Goal: Communication & Community: Ask a question

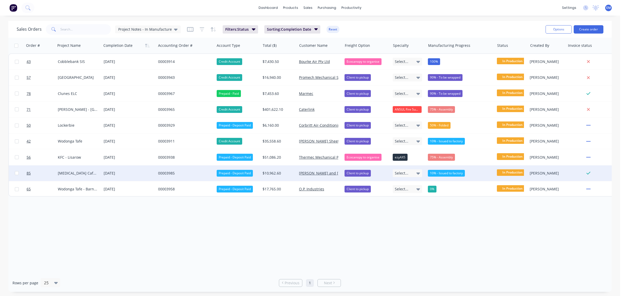
click at [164, 173] on div "00003985" at bounding box center [184, 173] width 52 height 5
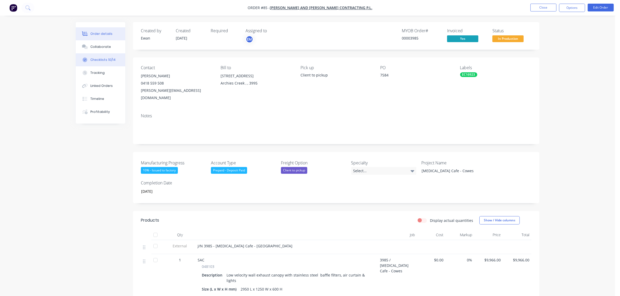
click at [98, 64] on button "Checklists 10/14" at bounding box center [101, 59] width 50 height 13
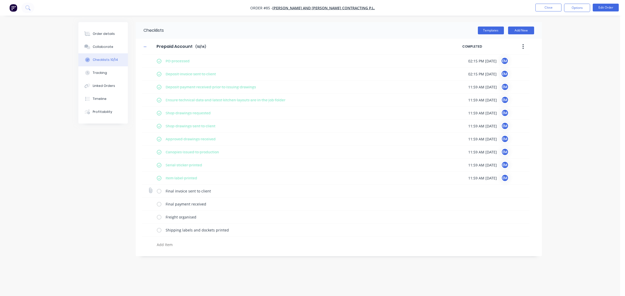
click at [158, 192] on label at bounding box center [159, 191] width 5 height 5
click at [0, 0] on input "checkbox" at bounding box center [0, 0] width 0 height 0
type textarea "x"
click at [547, 8] on button "Close" at bounding box center [549, 8] width 26 height 8
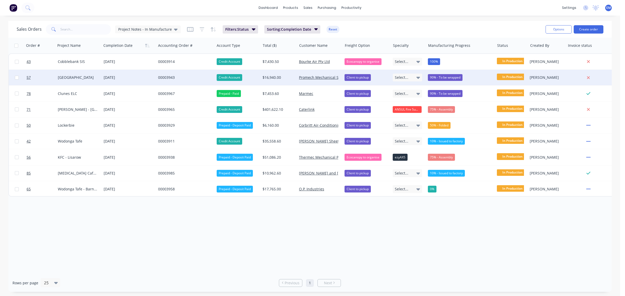
click at [455, 77] on div "90% - To be wrapped" at bounding box center [445, 77] width 35 height 7
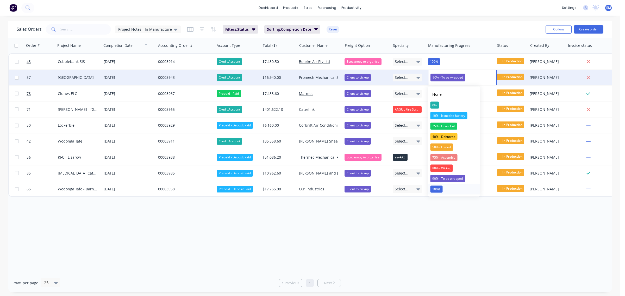
click at [442, 189] on button "100%" at bounding box center [454, 189] width 52 height 10
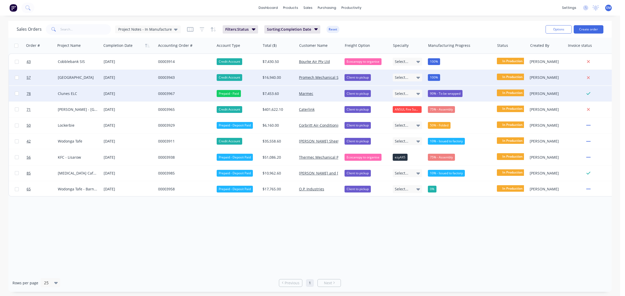
click at [449, 97] on div "90% - To be wrapped" at bounding box center [460, 94] width 69 height 16
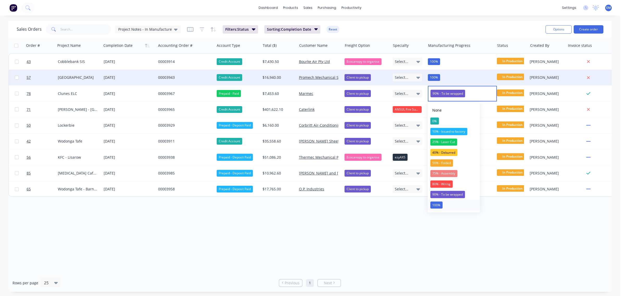
click at [442, 203] on div "100%" at bounding box center [436, 205] width 12 height 7
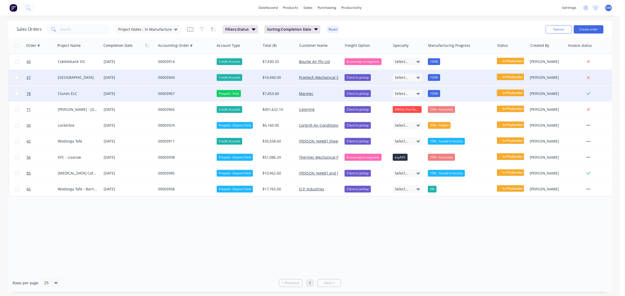
click at [512, 93] on span "In Production" at bounding box center [512, 93] width 31 height 7
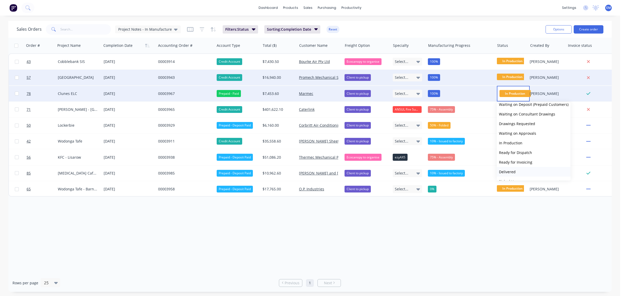
scroll to position [22, 0]
click at [518, 173] on button "Picked Up" at bounding box center [534, 174] width 74 height 10
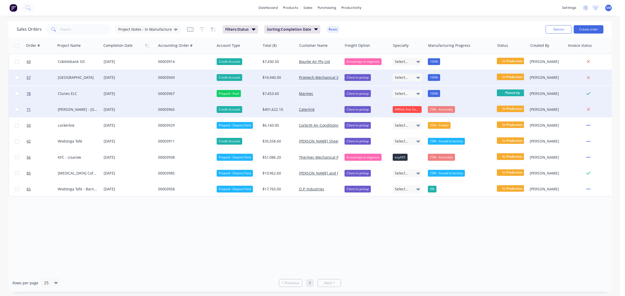
click at [442, 107] on div "75% - Assembly" at bounding box center [441, 109] width 27 height 7
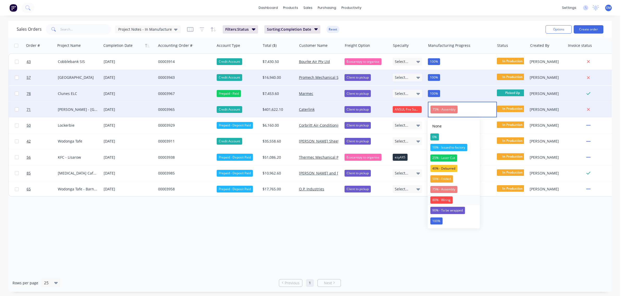
click at [450, 197] on div "80% - Wiring" at bounding box center [441, 200] width 22 height 7
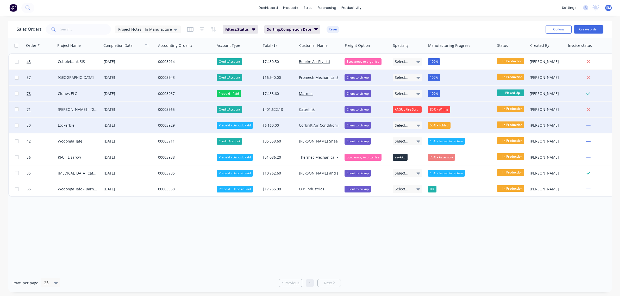
click at [445, 125] on div "50% - Folded" at bounding box center [439, 125] width 23 height 7
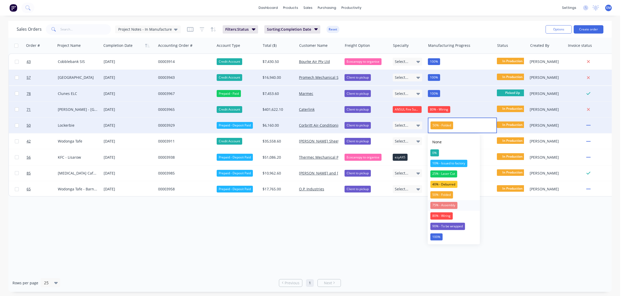
click at [454, 206] on div "75% - Assembly" at bounding box center [443, 205] width 27 height 7
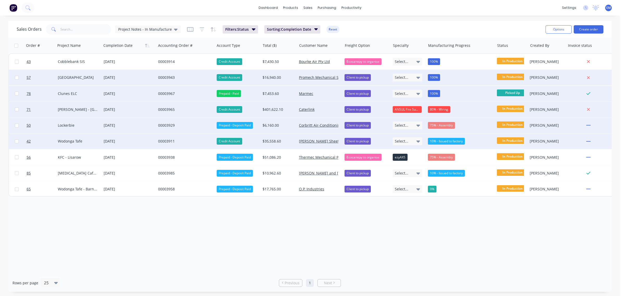
click at [447, 143] on div "10% - Issued to factory" at bounding box center [446, 141] width 37 height 7
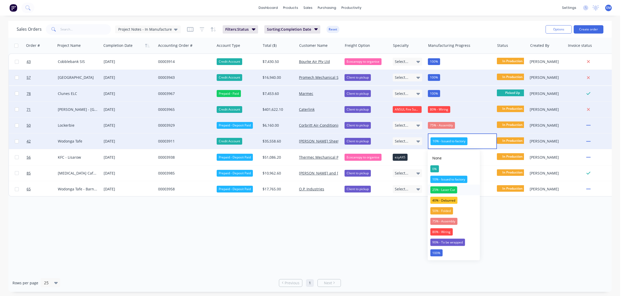
click at [453, 190] on div "25% - Laser Cut" at bounding box center [443, 190] width 27 height 7
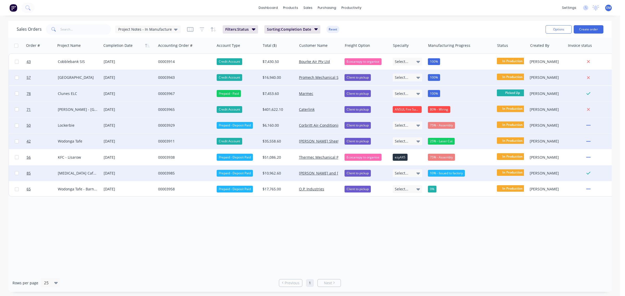
click at [451, 168] on div "10% - Issued to factory" at bounding box center [460, 174] width 69 height 16
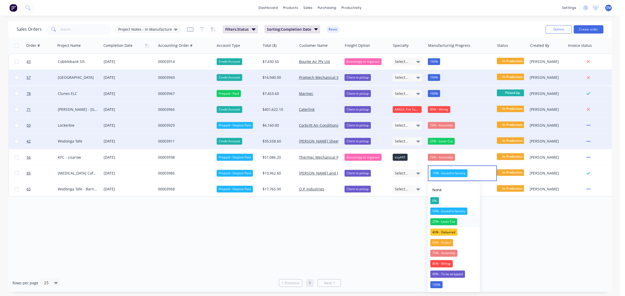
click at [454, 220] on div "25% - Laser Cut" at bounding box center [443, 222] width 27 height 7
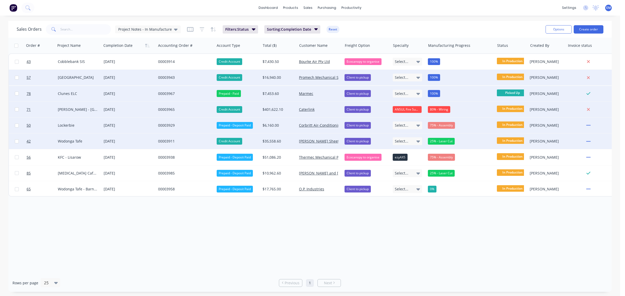
click at [422, 218] on div "Order # Project Name Completion Date Accounting Order # Account Type Total ($) …" at bounding box center [310, 156] width 604 height 237
click at [168, 29] on span "Project Notes - In Manufacture" at bounding box center [145, 29] width 54 height 5
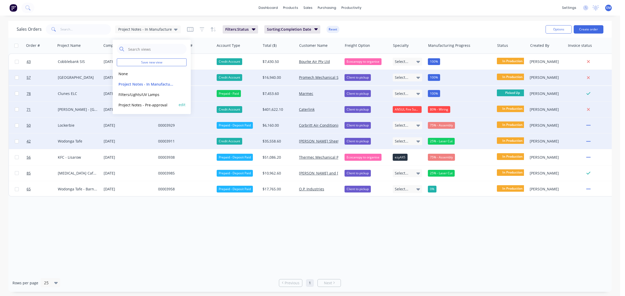
click at [163, 102] on button "Project Notes - Pre-approval" at bounding box center [146, 105] width 59 height 6
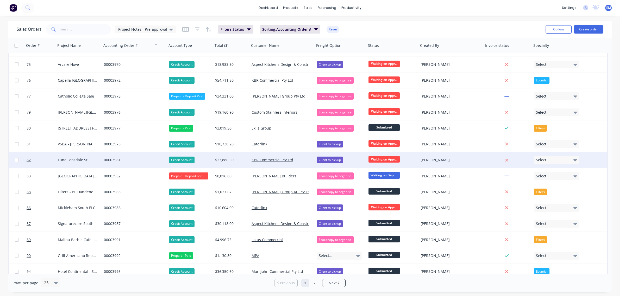
scroll to position [178, 0]
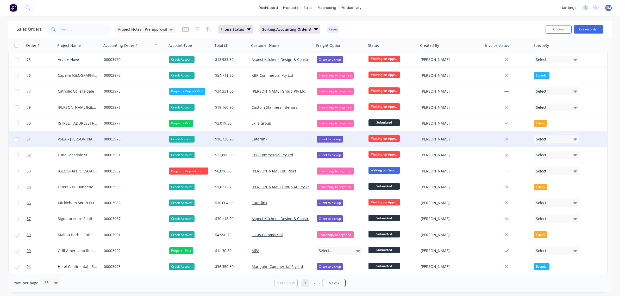
click at [374, 137] on span "Waiting on Appr..." at bounding box center [384, 138] width 31 height 7
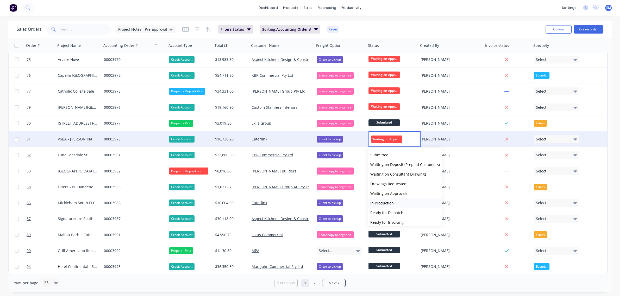
click at [397, 203] on button "In Production" at bounding box center [405, 204] width 74 height 10
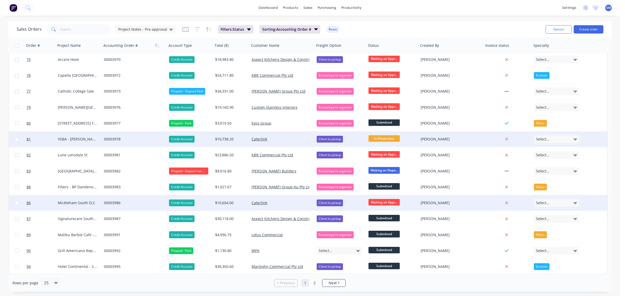
click at [386, 202] on span "Waiting on Appr..." at bounding box center [384, 202] width 31 height 7
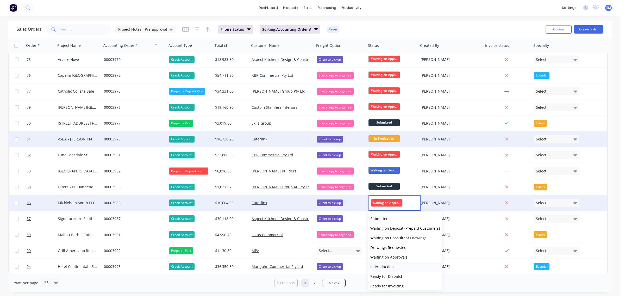
click at [391, 266] on span "In Production" at bounding box center [381, 267] width 23 height 5
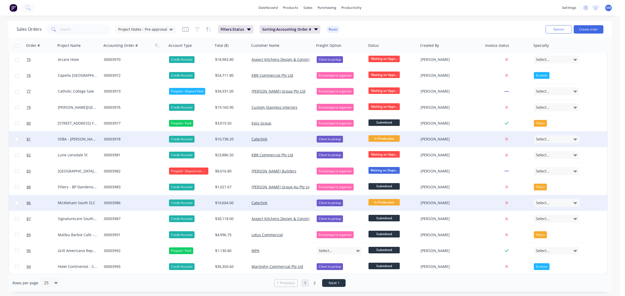
click at [343, 285] on link "Next" at bounding box center [334, 283] width 23 height 5
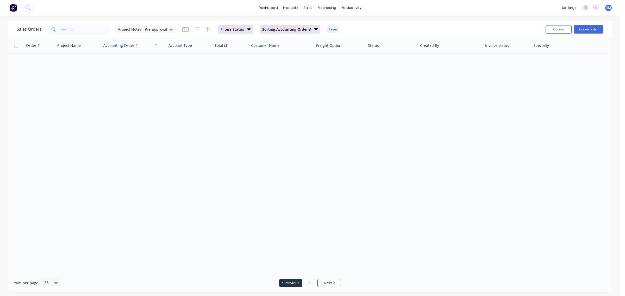
click at [299, 286] on li "Previous" at bounding box center [290, 284] width 23 height 8
click at [169, 31] on icon at bounding box center [171, 30] width 4 height 6
click at [163, 104] on button "Project Notes - Pre-approval" at bounding box center [146, 105] width 59 height 6
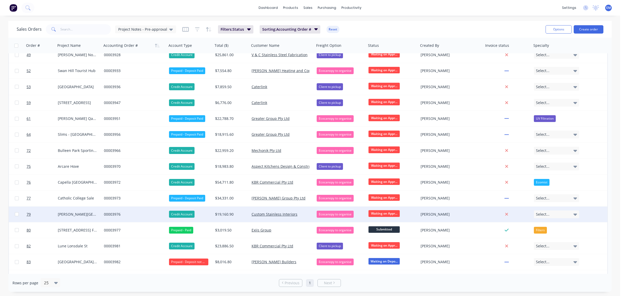
scroll to position [178, 0]
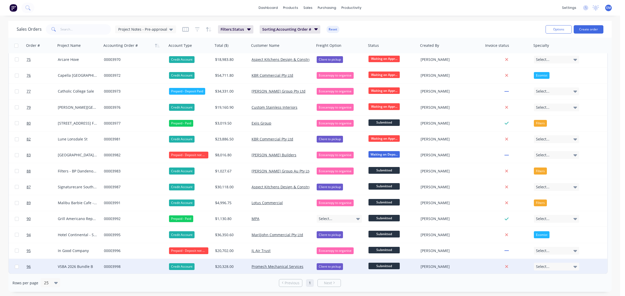
click at [379, 267] on span "Submitted" at bounding box center [384, 266] width 31 height 7
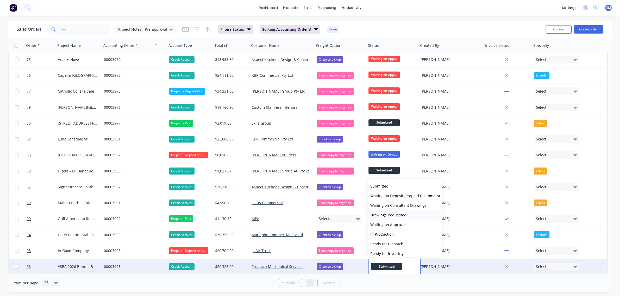
click at [405, 215] on span "Drawings Requested" at bounding box center [388, 215] width 36 height 5
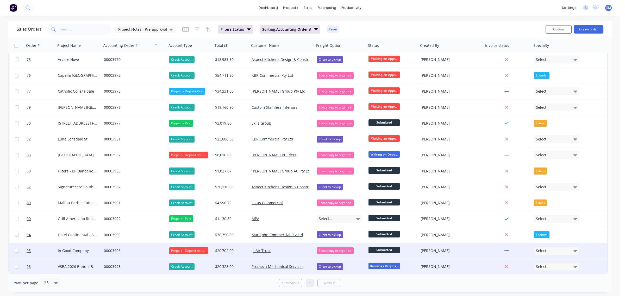
click at [391, 249] on span "Submitted" at bounding box center [384, 250] width 31 height 7
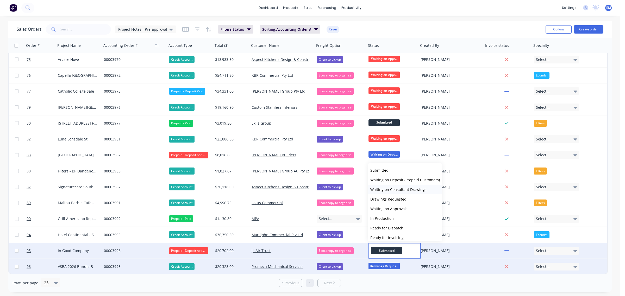
click at [403, 192] on button "Waiting on Consultant Drawings" at bounding box center [405, 190] width 74 height 10
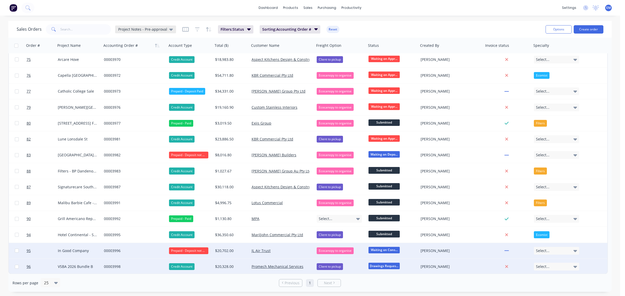
click at [164, 32] on div "Project Notes - Pre-approval" at bounding box center [145, 30] width 61 height 8
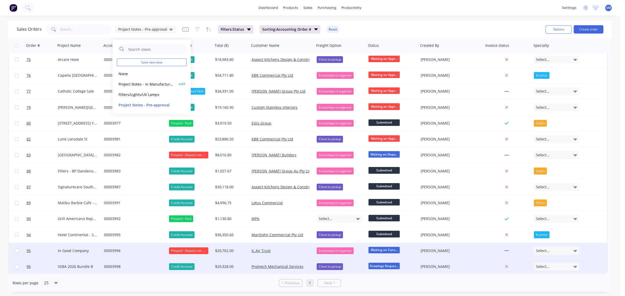
click at [143, 85] on button "Project Notes - In Manufacture (Default)" at bounding box center [146, 84] width 59 height 6
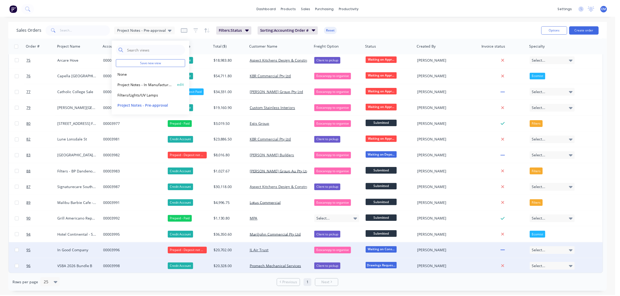
scroll to position [0, 0]
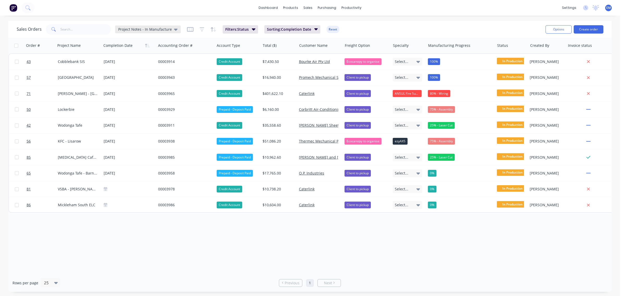
click at [140, 29] on span "Project Notes - In Manufacture" at bounding box center [145, 29] width 54 height 5
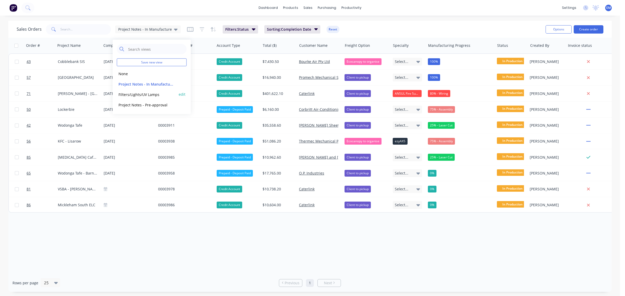
click at [149, 93] on button "Filters/Lights/UV Lamps" at bounding box center [146, 94] width 59 height 6
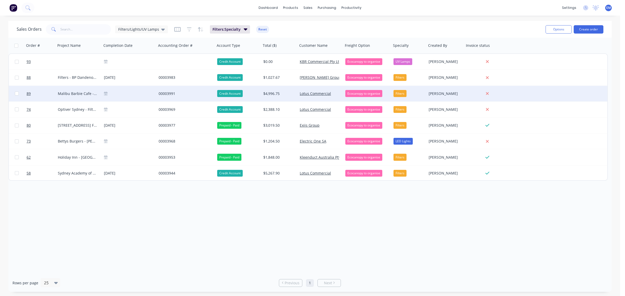
click at [164, 93] on div "00003991" at bounding box center [185, 93] width 52 height 5
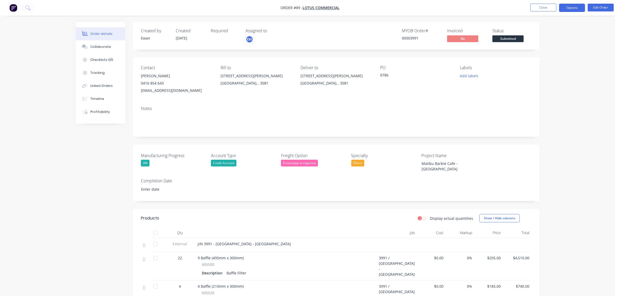
click at [567, 7] on button "Options" at bounding box center [572, 8] width 26 height 8
click at [553, 30] on div "Invoice" at bounding box center [557, 32] width 48 height 8
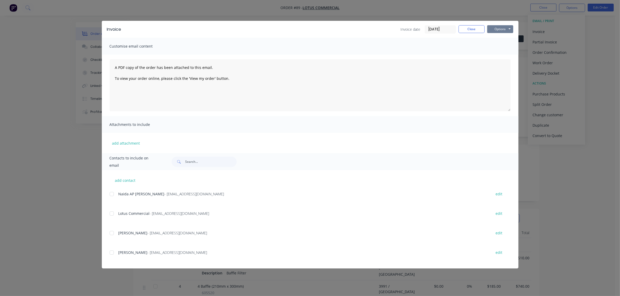
click at [507, 30] on button "Options" at bounding box center [500, 29] width 26 height 8
click at [504, 48] on button "Print" at bounding box center [503, 47] width 33 height 9
click at [468, 27] on button "Close" at bounding box center [472, 29] width 26 height 8
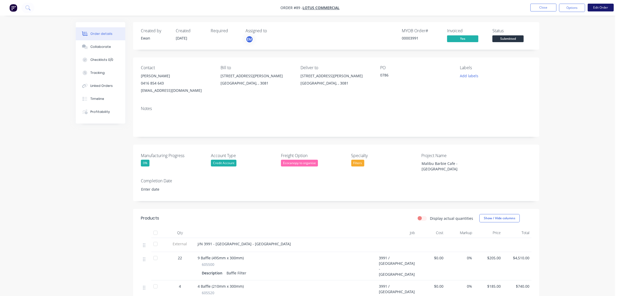
click at [594, 8] on button "Edit Order" at bounding box center [601, 8] width 26 height 8
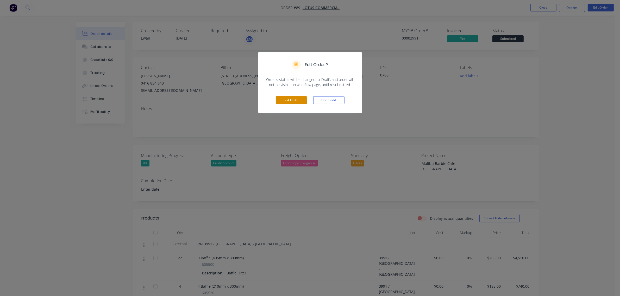
click at [287, 102] on button "Edit Order" at bounding box center [291, 100] width 31 height 8
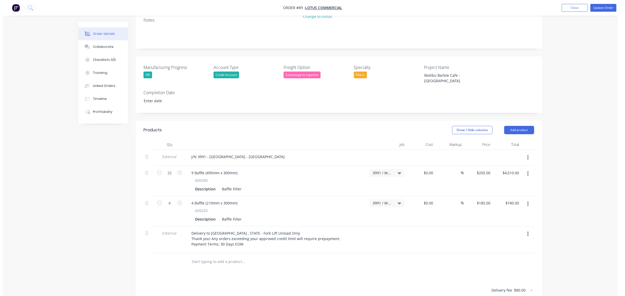
scroll to position [163, 0]
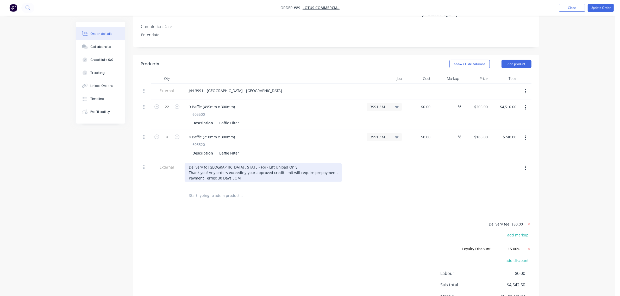
click at [253, 164] on div "Delivery to Metro CITY , STATE - Fork Lift Unload Only Thank you! Any orders ex…" at bounding box center [263, 173] width 157 height 18
drag, startPoint x: 281, startPoint y: 154, endPoint x: 243, endPoint y: 151, distance: 38.4
click at [243, 164] on div "Delivery to Metro CITY , STATE - Fork Lift Unload Only Thank you! Any orders ex…" at bounding box center [263, 173] width 157 height 18
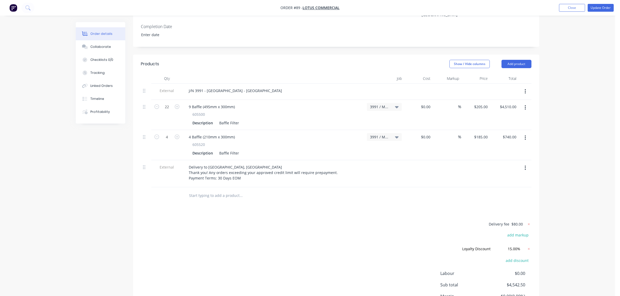
click at [255, 221] on div "Delivery fee $80.00 add markup Loyalty Discount Loyalty Discount Discount name …" at bounding box center [336, 276] width 391 height 110
click at [610, 6] on button "Update Order" at bounding box center [601, 8] width 26 height 8
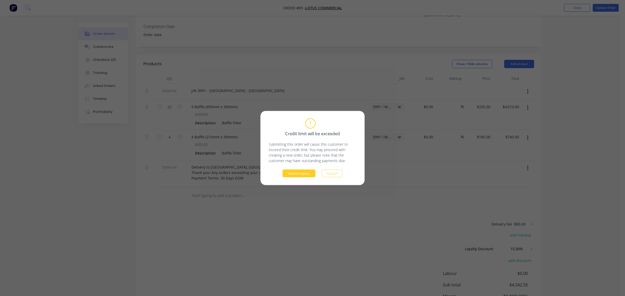
click at [294, 172] on button "Submit anyway" at bounding box center [299, 174] width 33 height 8
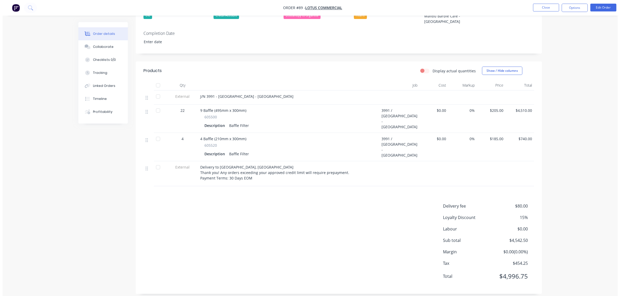
scroll to position [0, 0]
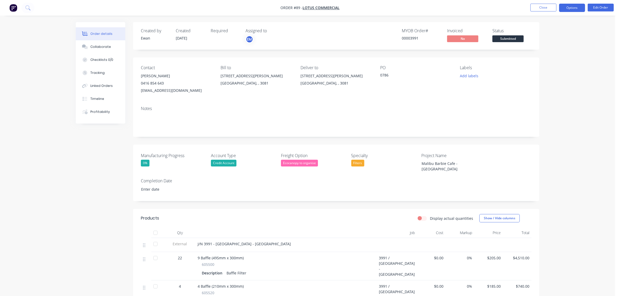
click at [575, 9] on button "Options" at bounding box center [572, 8] width 26 height 8
click at [562, 32] on div "Invoice" at bounding box center [557, 32] width 48 height 8
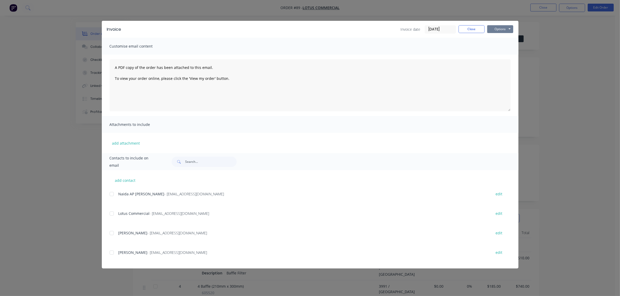
click at [490, 30] on button "Options" at bounding box center [500, 29] width 26 height 8
click at [492, 47] on button "Print" at bounding box center [503, 47] width 33 height 9
click at [464, 30] on button "Close" at bounding box center [472, 29] width 26 height 8
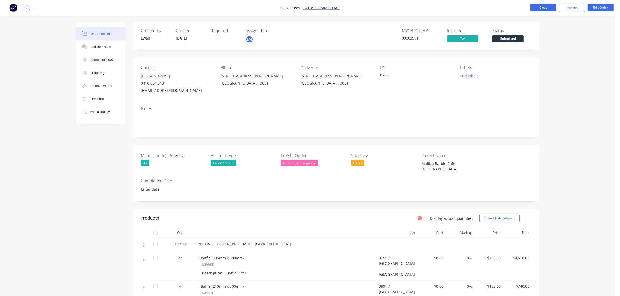
click at [534, 10] on button "Close" at bounding box center [544, 8] width 26 height 8
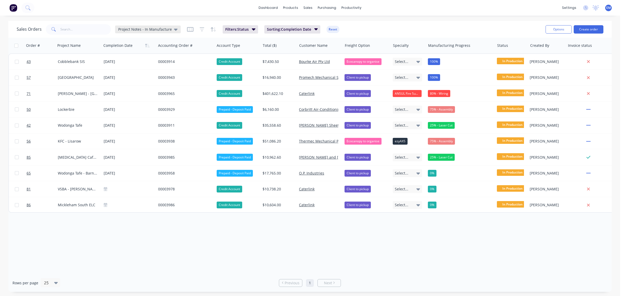
click at [141, 32] on span "Project Notes - In Manufacture" at bounding box center [145, 29] width 54 height 5
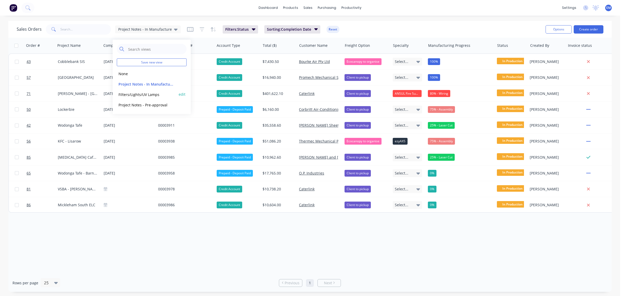
click at [144, 93] on button "Filters/Lights/UV Lamps" at bounding box center [146, 94] width 59 height 6
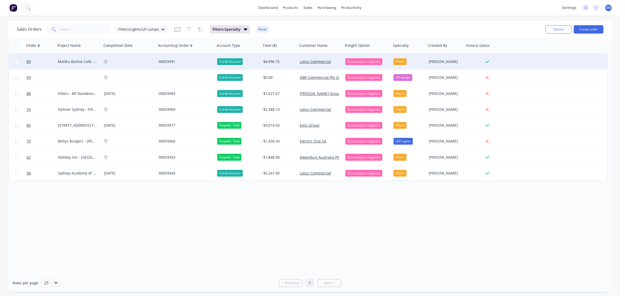
click at [535, 65] on div "89 Malibu Barbie Cafe - Chadstone 00003991 Credit Account $4,996.75 Lotus Comme…" at bounding box center [308, 62] width 599 height 16
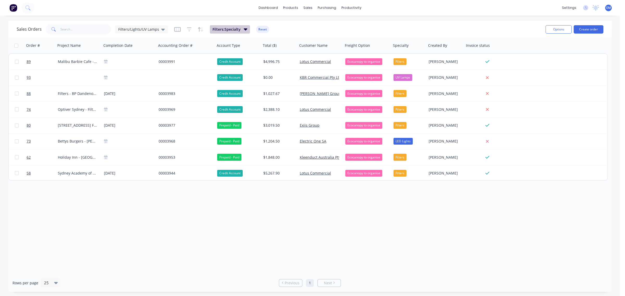
click at [221, 29] on span "Filters: Specialty" at bounding box center [227, 29] width 28 height 5
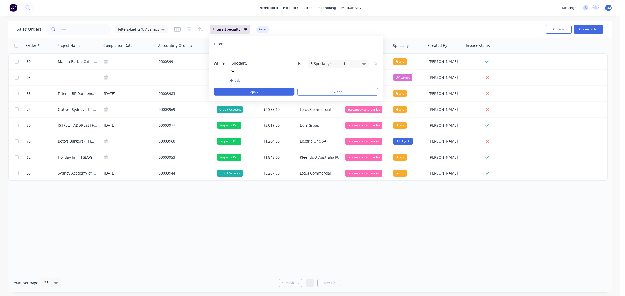
click at [232, 79] on icon "button" at bounding box center [231, 80] width 3 height 3
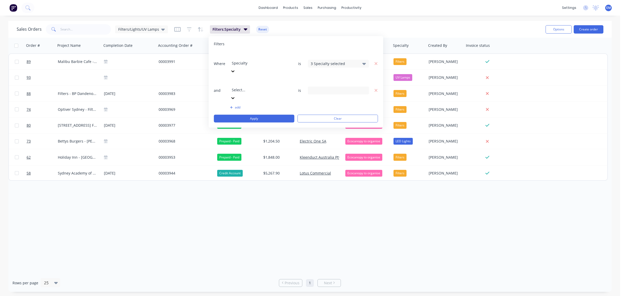
click at [257, 80] on div at bounding box center [269, 83] width 75 height 7
click at [339, 88] on div "3 Invoice status selected" at bounding box center [334, 90] width 47 height 5
click at [374, 88] on icon "button" at bounding box center [376, 90] width 4 height 5
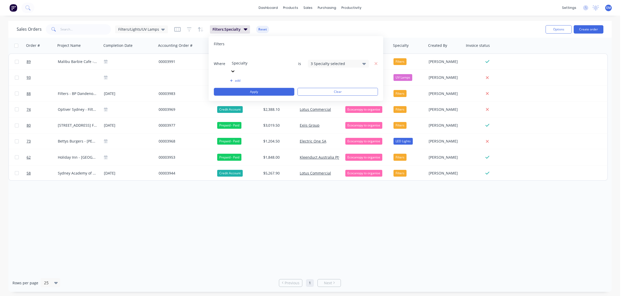
click at [400, 25] on div "Sales Orders Filters/Lights/UV Lamps Filters: Specialty Reset" at bounding box center [279, 29] width 525 height 13
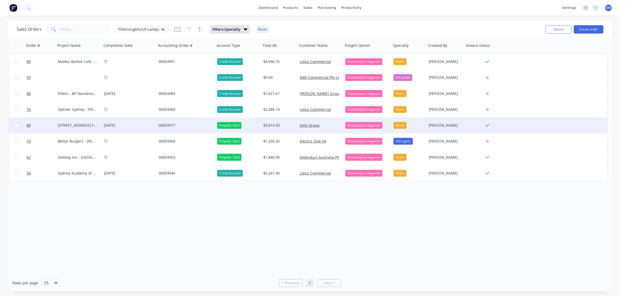
click at [172, 124] on div "00003977" at bounding box center [185, 125] width 52 height 5
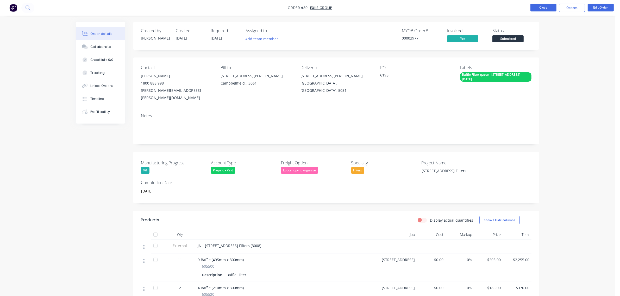
click at [533, 8] on button "Close" at bounding box center [544, 8] width 26 height 8
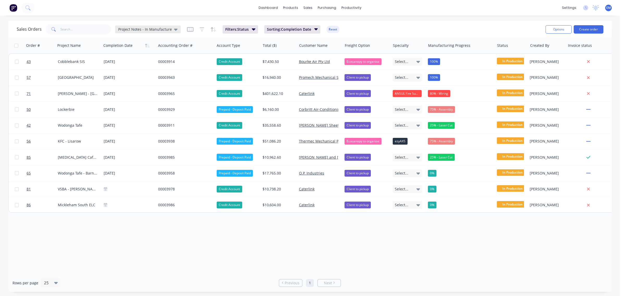
click at [160, 29] on span "Project Notes - In Manufacture" at bounding box center [145, 29] width 54 height 5
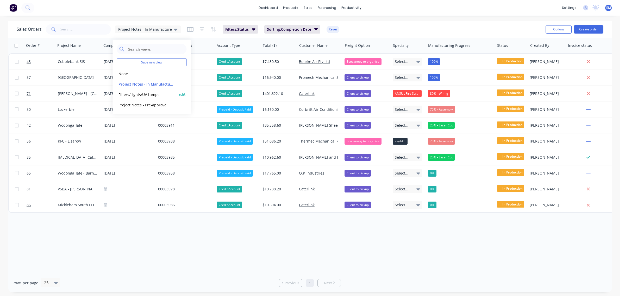
click at [153, 92] on button "Filters/Lights/UV Lamps" at bounding box center [146, 94] width 59 height 6
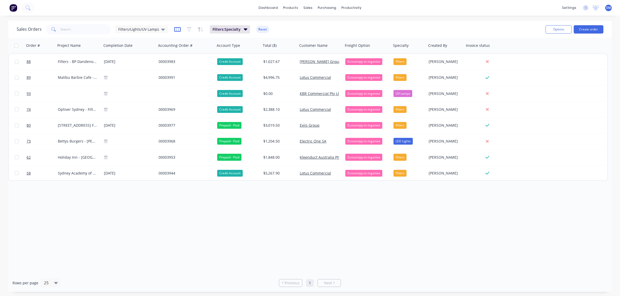
click at [176, 30] on icon "button" at bounding box center [177, 29] width 3 height 3
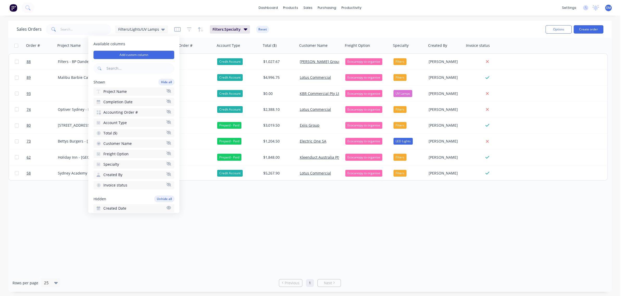
click at [240, 219] on div "Order # Project Name Completion Date Accounting Order # Account Type Total ($) …" at bounding box center [310, 156] width 604 height 237
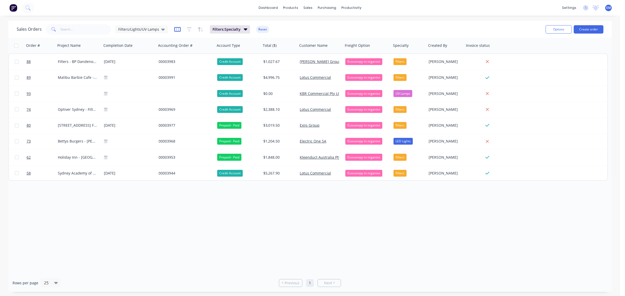
click at [174, 28] on icon "button" at bounding box center [177, 29] width 7 height 5
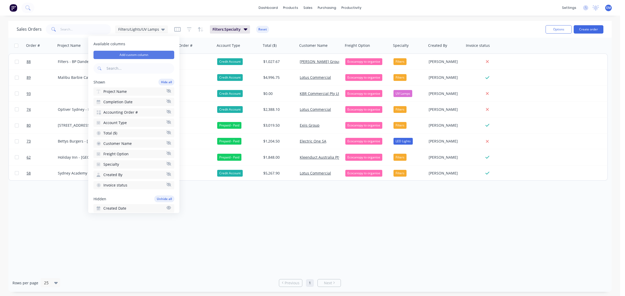
click at [145, 55] on button "Add custom column" at bounding box center [134, 55] width 81 height 8
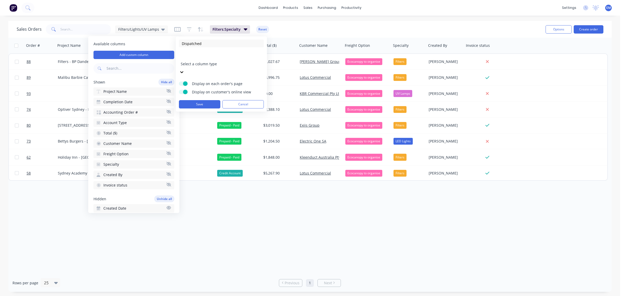
type input "Dispatched"
click at [217, 62] on div "Select a column type" at bounding box center [221, 64] width 84 height 23
click at [187, 90] on span at bounding box center [185, 92] width 4 height 4
click at [179, 90] on input "Display on customer's online view" at bounding box center [179, 90] width 0 height 0
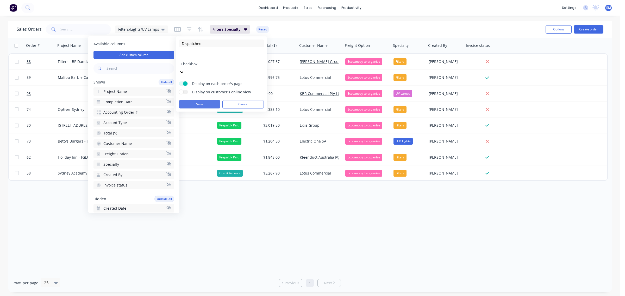
click at [195, 100] on button "Save" at bounding box center [199, 104] width 41 height 8
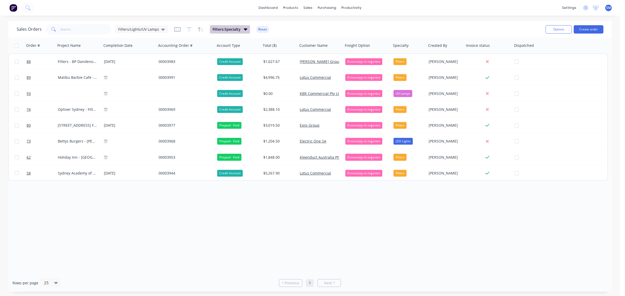
click at [234, 30] on span "Filters: Specialty" at bounding box center [227, 29] width 28 height 5
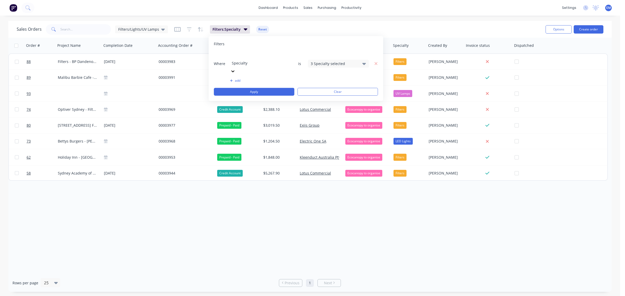
click at [238, 79] on button "add" at bounding box center [260, 81] width 61 height 4
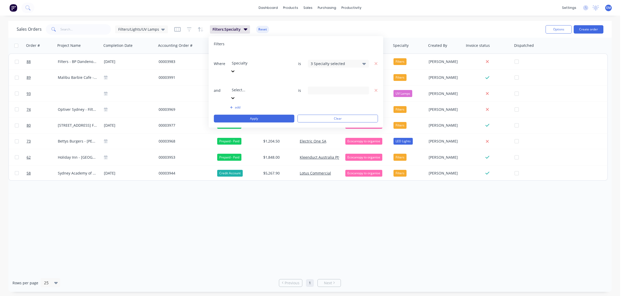
click at [245, 80] on div at bounding box center [269, 83] width 75 height 7
click at [330, 88] on div "Select Dispatched" at bounding box center [334, 90] width 47 height 5
click at [326, 94] on div "Not checked" at bounding box center [355, 92] width 63 height 5
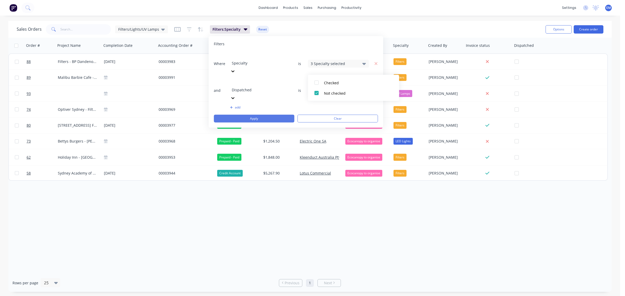
click at [276, 115] on button "Apply" at bounding box center [254, 119] width 81 height 8
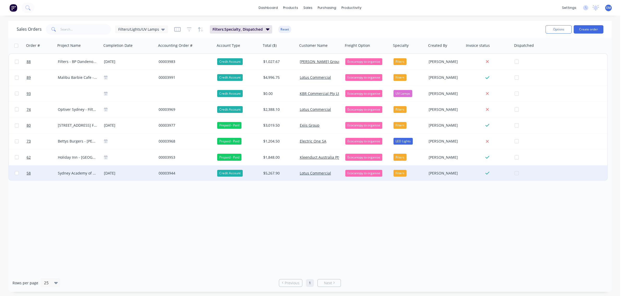
click at [517, 174] on div at bounding box center [535, 174] width 40 height 16
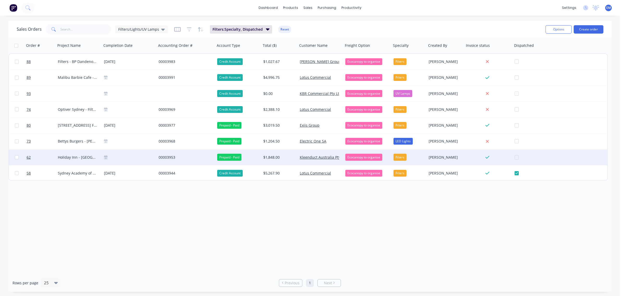
click at [517, 158] on div at bounding box center [535, 158] width 40 height 16
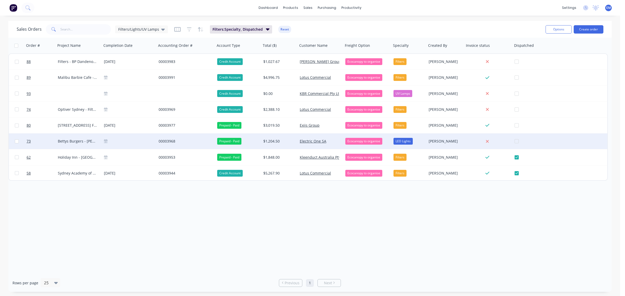
click at [516, 141] on div at bounding box center [535, 142] width 40 height 16
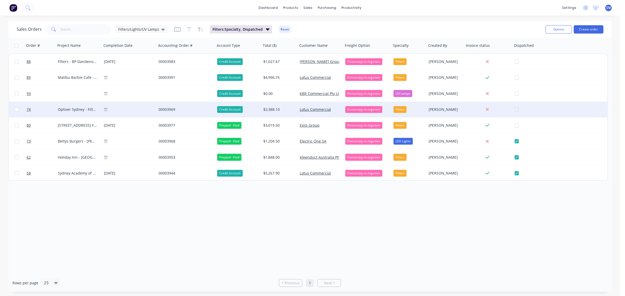
click at [516, 109] on div at bounding box center [535, 110] width 40 height 16
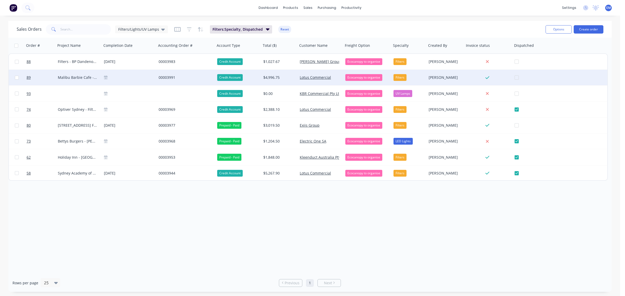
click at [516, 78] on div at bounding box center [535, 78] width 40 height 16
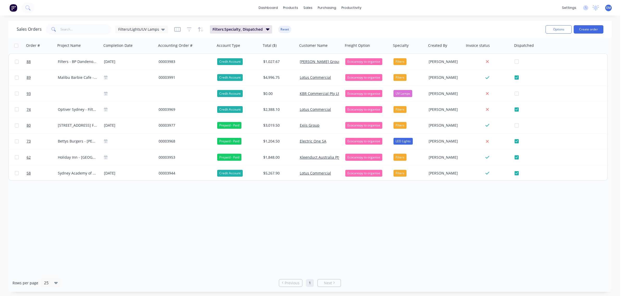
drag, startPoint x: 135, startPoint y: 28, endPoint x: 138, endPoint y: 34, distance: 7.0
click at [135, 28] on span "Filters/Lights/UV Lamps" at bounding box center [138, 29] width 41 height 5
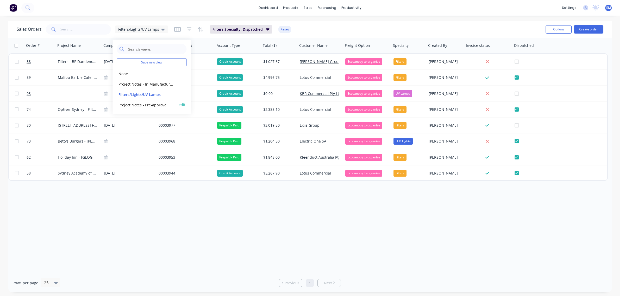
click at [151, 103] on button "Project Notes - Pre-approval" at bounding box center [146, 105] width 59 height 6
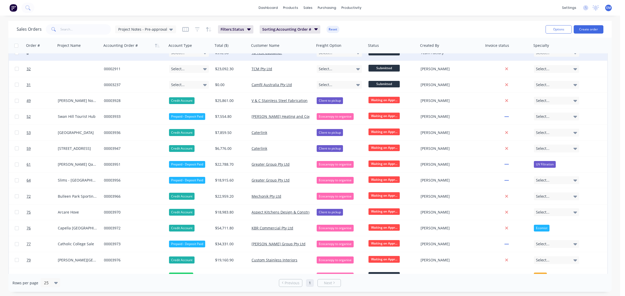
scroll to position [0, 0]
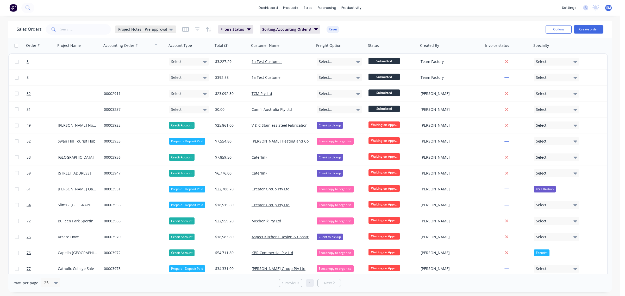
click at [166, 28] on div "Project Notes - Pre-approval" at bounding box center [145, 29] width 55 height 5
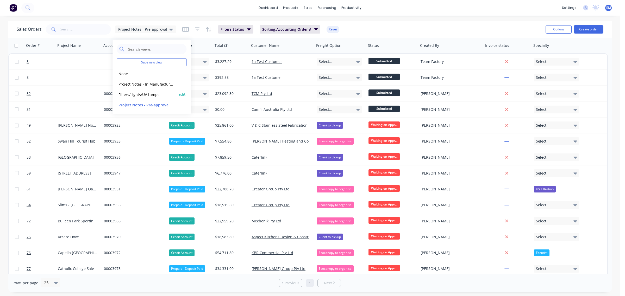
click at [152, 95] on button "Filters/Lights/UV Lamps" at bounding box center [146, 94] width 59 height 6
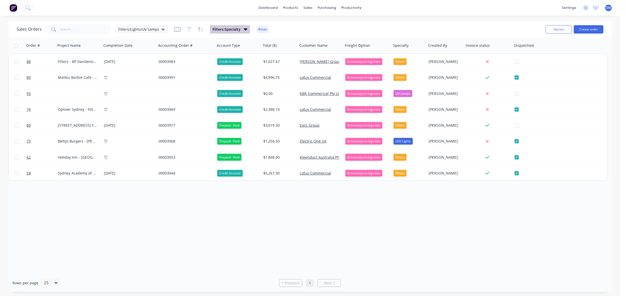
click at [244, 31] on icon "button" at bounding box center [246, 29] width 4 height 6
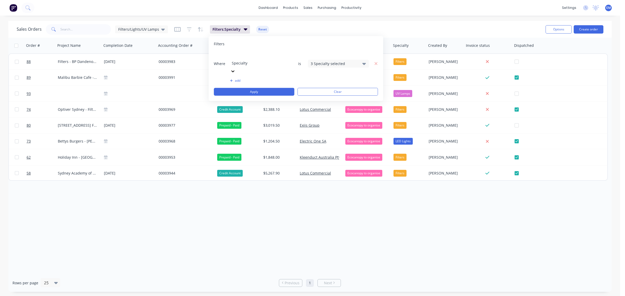
click at [239, 79] on button "add" at bounding box center [260, 81] width 61 height 4
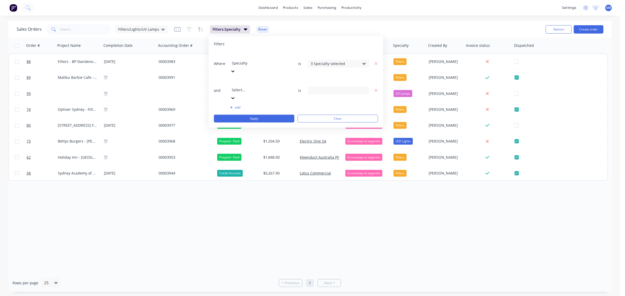
click at [246, 80] on div at bounding box center [269, 83] width 75 height 7
click at [311, 88] on div "Select Dispatched" at bounding box center [334, 90] width 47 height 5
click at [323, 93] on button "Not checked" at bounding box center [353, 93] width 91 height 10
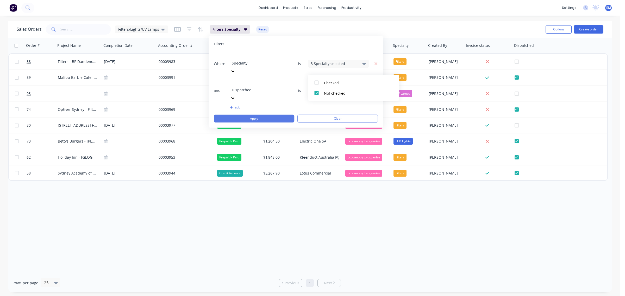
click at [280, 115] on button "Apply" at bounding box center [254, 119] width 81 height 8
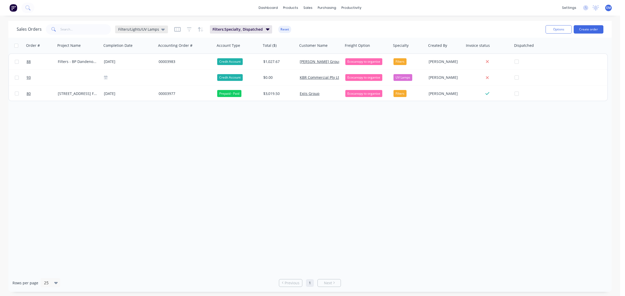
click at [162, 31] on icon at bounding box center [163, 30] width 4 height 6
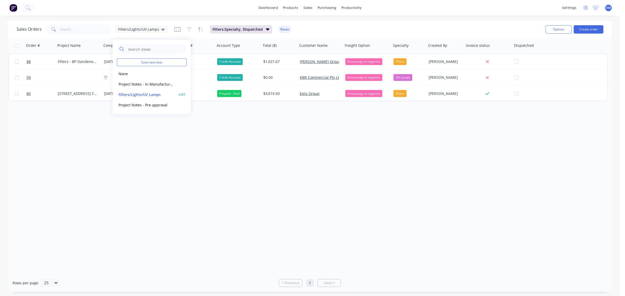
click at [181, 94] on button "edit" at bounding box center [182, 94] width 7 height 5
click at [224, 73] on button "Update" at bounding box center [218, 72] width 35 height 8
click at [214, 124] on div "Order # Project Name Completion Date Accounting Order # Account Type Total ($) …" at bounding box center [310, 156] width 604 height 237
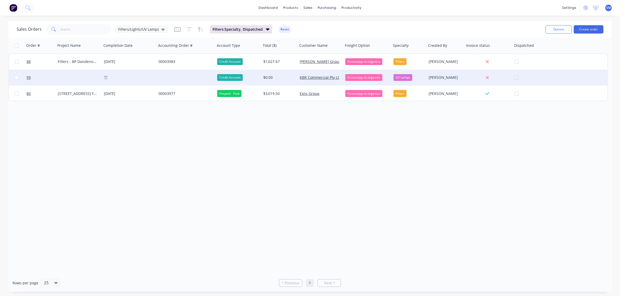
click at [168, 77] on div at bounding box center [186, 78] width 59 height 16
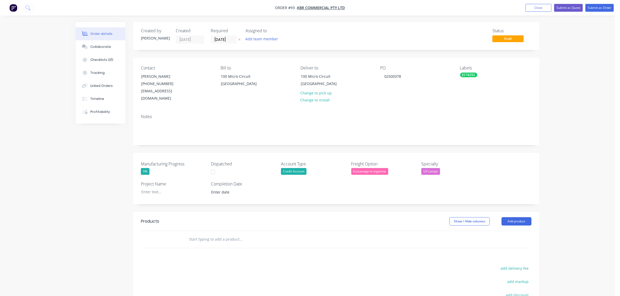
click at [468, 76] on div "EC16252" at bounding box center [468, 75] width 17 height 5
click at [571, 97] on div "Order details Collaborate Checklists 0/0 Tracking Linked Orders Timeline Profit…" at bounding box center [307, 190] width 615 height 381
click at [430, 168] on div "UV Lamps" at bounding box center [431, 171] width 19 height 7
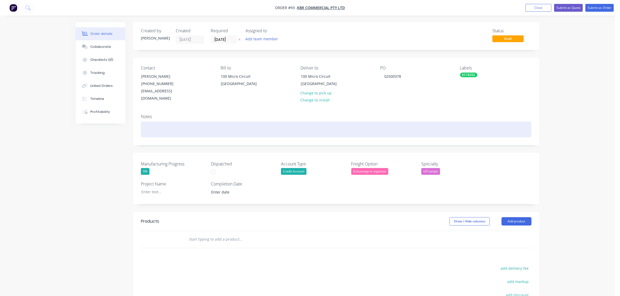
click at [476, 126] on div at bounding box center [336, 130] width 391 height 16
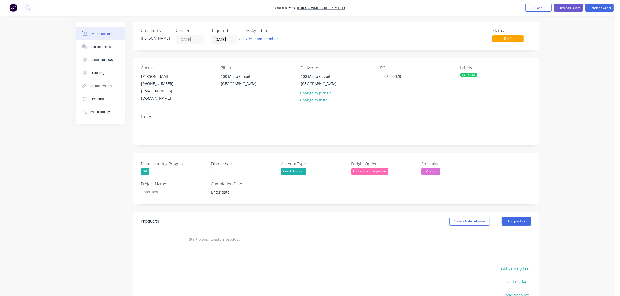
click at [584, 67] on div "Order details Collaborate Checklists 0/0 Tracking Linked Orders Timeline Profit…" at bounding box center [307, 190] width 615 height 381
click at [511, 40] on span "Draft" at bounding box center [508, 38] width 31 height 7
click at [548, 8] on button "Close" at bounding box center [539, 8] width 26 height 8
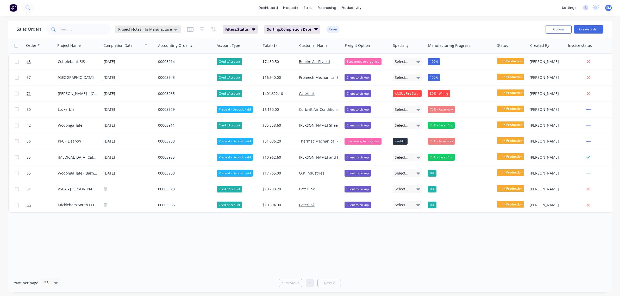
click at [172, 26] on div "Project Notes - In Manufacture" at bounding box center [148, 30] width 66 height 8
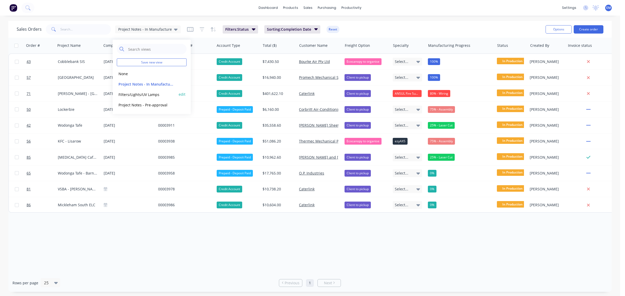
click at [149, 97] on button "Filters/Lights/UV Lamps" at bounding box center [146, 94] width 59 height 6
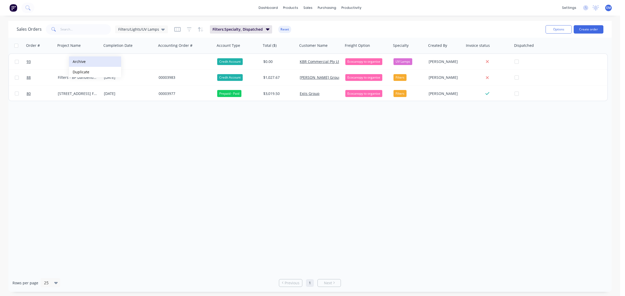
click at [97, 61] on button "Archive" at bounding box center [95, 62] width 52 height 10
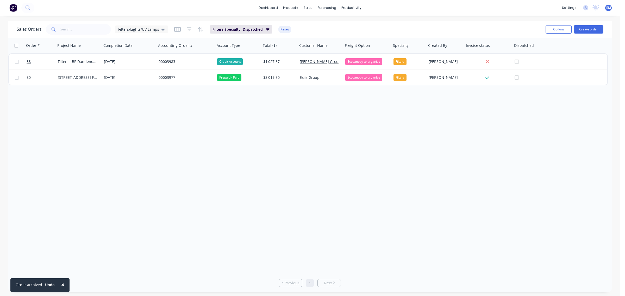
click at [254, 142] on div "Order # Project Name Completion Date Accounting Order # Account Type Total ($) …" at bounding box center [310, 156] width 604 height 237
click at [557, 25] on button "Options" at bounding box center [559, 29] width 26 height 8
click at [533, 65] on div "Export" at bounding box center [543, 64] width 48 height 8
click at [537, 129] on div "Order # Project Name Completion Date Accounting Order # Account Type Total ($) …" at bounding box center [310, 156] width 604 height 237
click at [151, 29] on span "Filters/Lights/UV Lamps" at bounding box center [138, 29] width 41 height 5
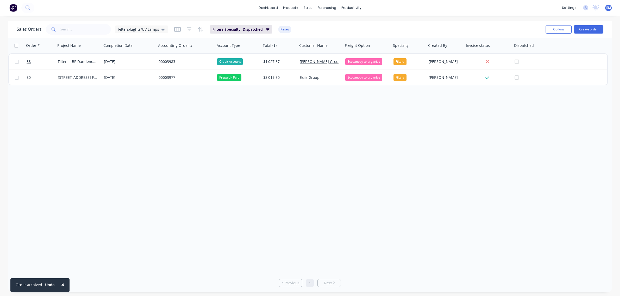
drag, startPoint x: 140, startPoint y: 82, endPoint x: 312, endPoint y: 135, distance: 179.6
click at [312, 135] on div "Order # Project Name Completion Date Accounting Order # Account Type Total ($) …" at bounding box center [310, 156] width 604 height 237
click at [18, 9] on button at bounding box center [13, 8] width 11 height 10
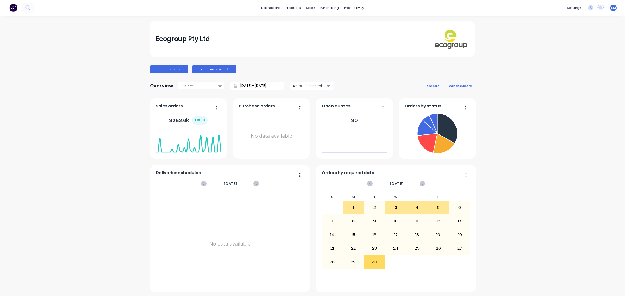
click at [612, 286] on div "Ecogroup Pty Ltd Create sales order Create purchase order Overview Select... [D…" at bounding box center [312, 157] width 625 height 272
click at [612, 285] on icon "Open Intercom Messenger" at bounding box center [614, 285] width 6 height 7
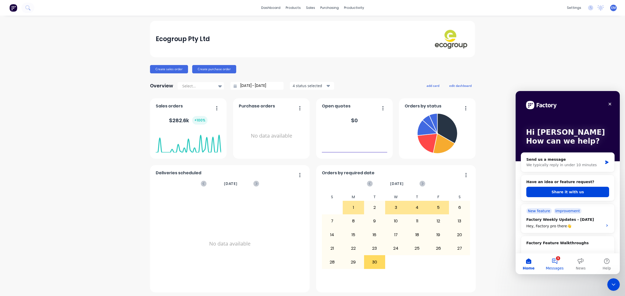
click at [555, 265] on button "1 Messages" at bounding box center [555, 264] width 26 height 21
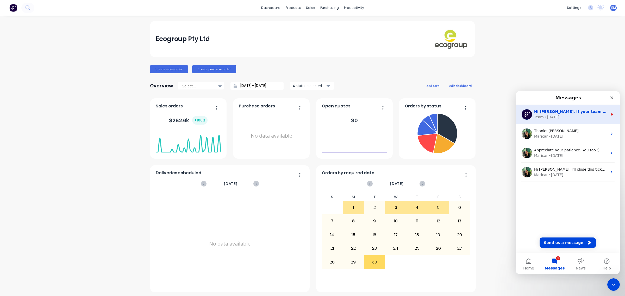
click at [566, 116] on div "Team • [DATE]" at bounding box center [570, 117] width 73 height 5
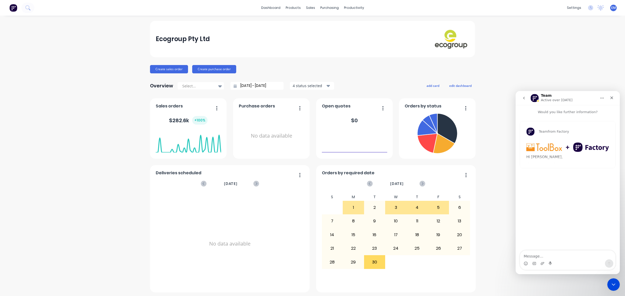
click at [527, 99] on button "go back" at bounding box center [524, 98] width 10 height 10
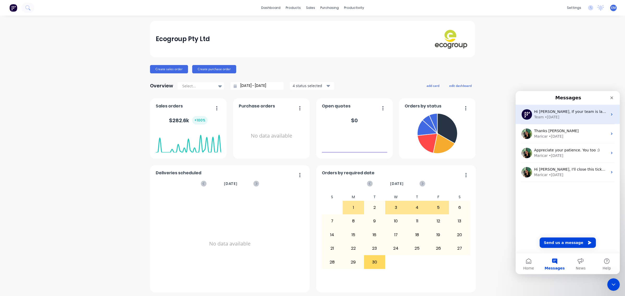
click at [592, 118] on div "Team • [DATE]" at bounding box center [570, 117] width 73 height 5
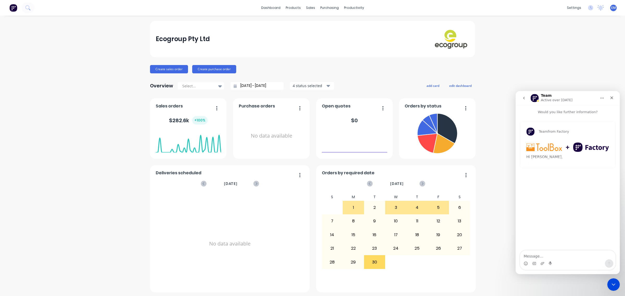
click at [558, 159] on div "Team from Factory Hi [PERSON_NAME], If your team is laser cutting components, w…" at bounding box center [567, 144] width 95 height 47
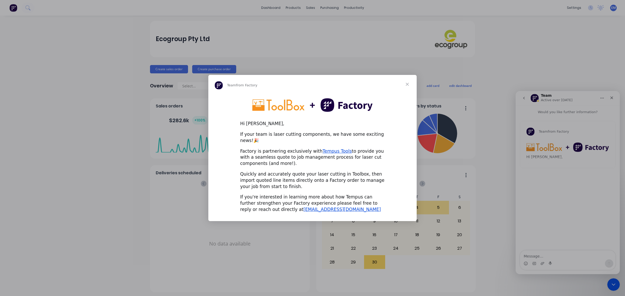
click at [408, 87] on span "Close" at bounding box center [407, 84] width 19 height 19
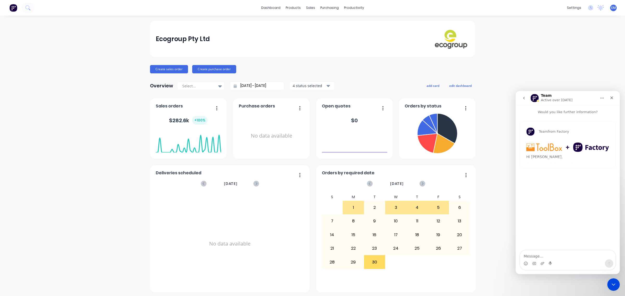
click at [526, 98] on button "go back" at bounding box center [524, 98] width 10 height 10
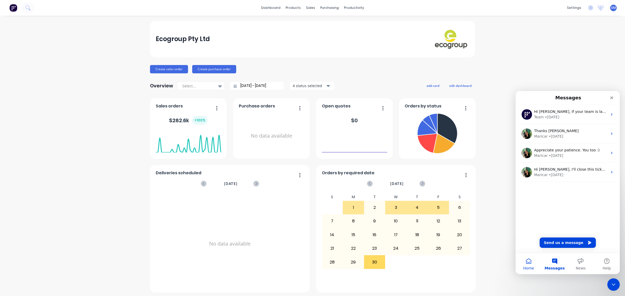
click at [527, 265] on button "Home" at bounding box center [529, 264] width 26 height 21
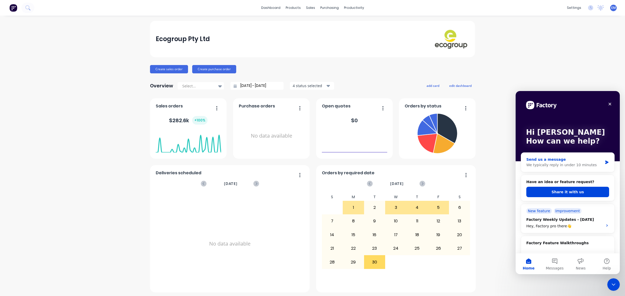
click at [571, 164] on div "We typically reply in under 10 minutes" at bounding box center [565, 165] width 76 height 5
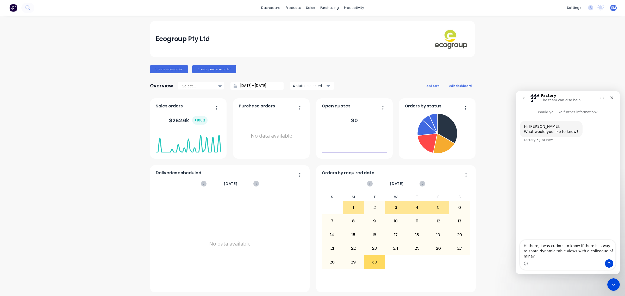
type textarea "Hi there, I was curious to know if there is a way to share dynamic table views …"
click at [606, 263] on button "Send a message…" at bounding box center [609, 264] width 8 height 8
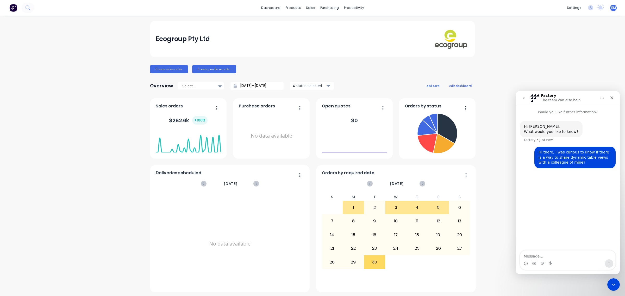
click at [542, 67] on div "Ecogroup Pty Ltd Create sales order Create purchase order Overview Select... [D…" at bounding box center [312, 157] width 625 height 272
click at [614, 97] on icon "Close" at bounding box center [612, 98] width 4 height 4
